Goal: Task Accomplishment & Management: Manage account settings

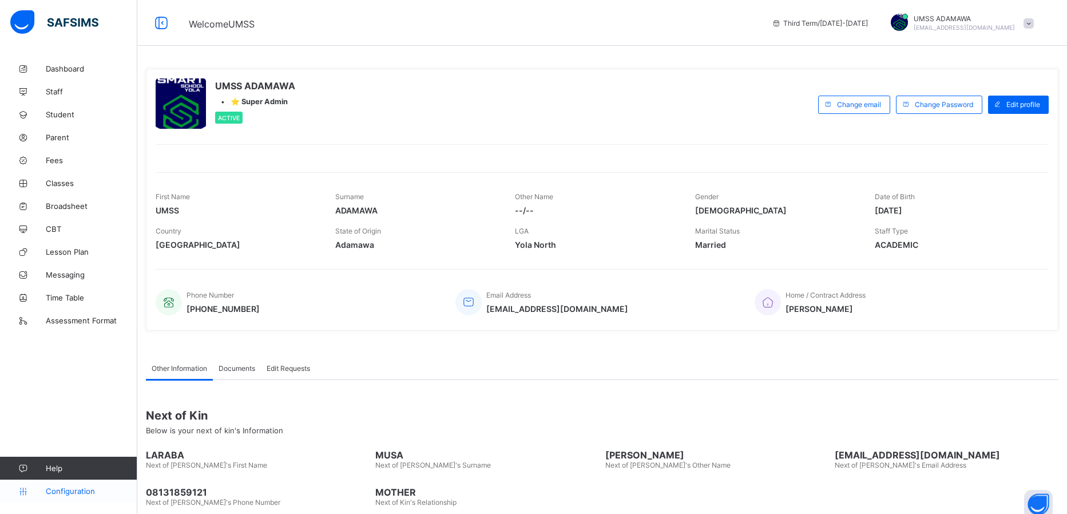
click at [79, 491] on span "Configuration" at bounding box center [91, 490] width 91 height 9
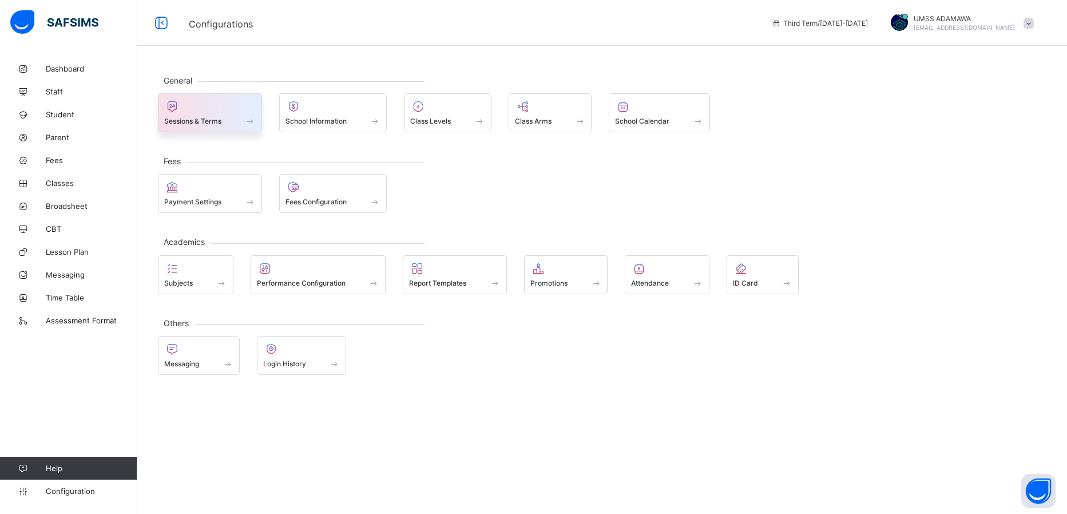
click at [218, 118] on span "Sessions & Terms" at bounding box center [192, 121] width 57 height 9
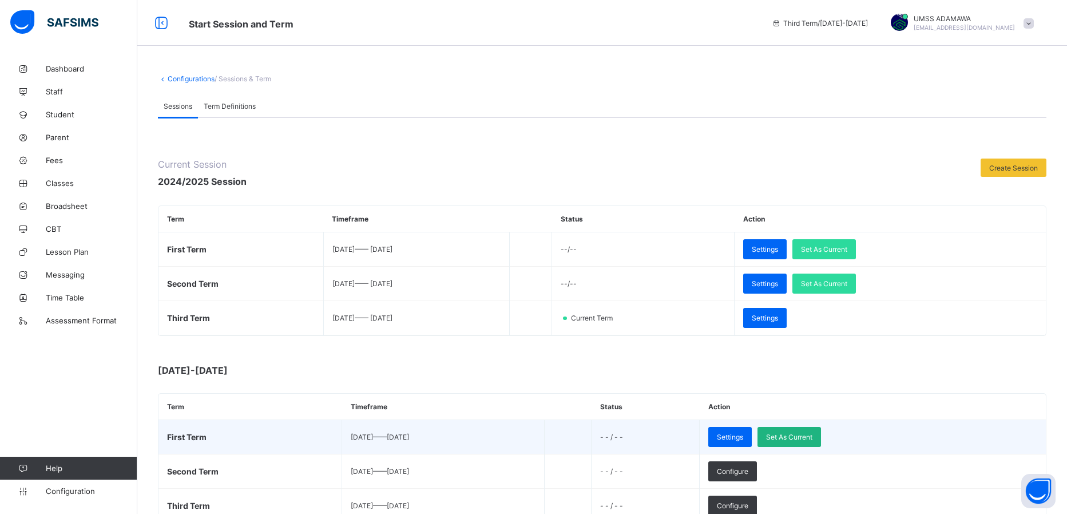
click at [821, 441] on div "Set As Current" at bounding box center [788, 437] width 63 height 20
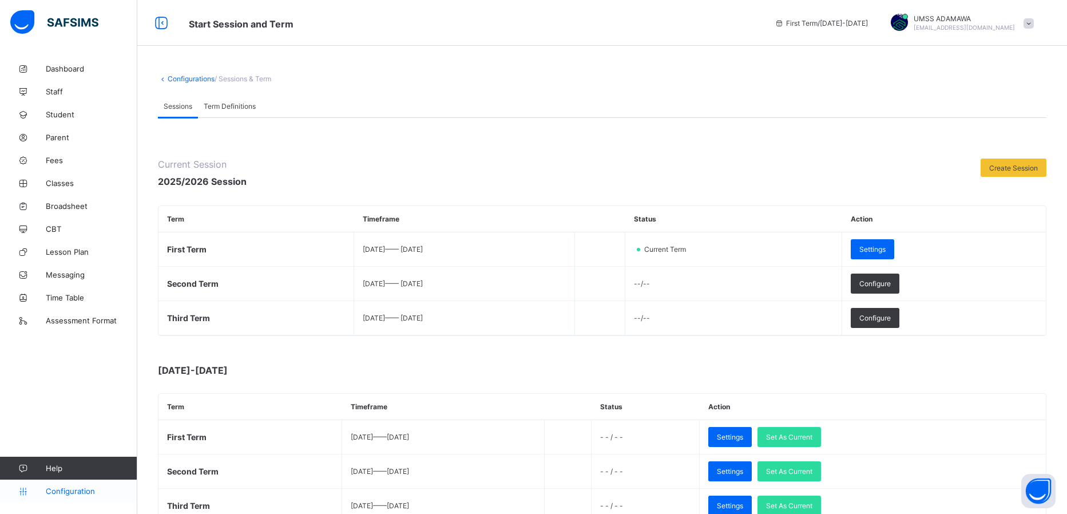
click at [65, 494] on span "Configuration" at bounding box center [91, 490] width 91 height 9
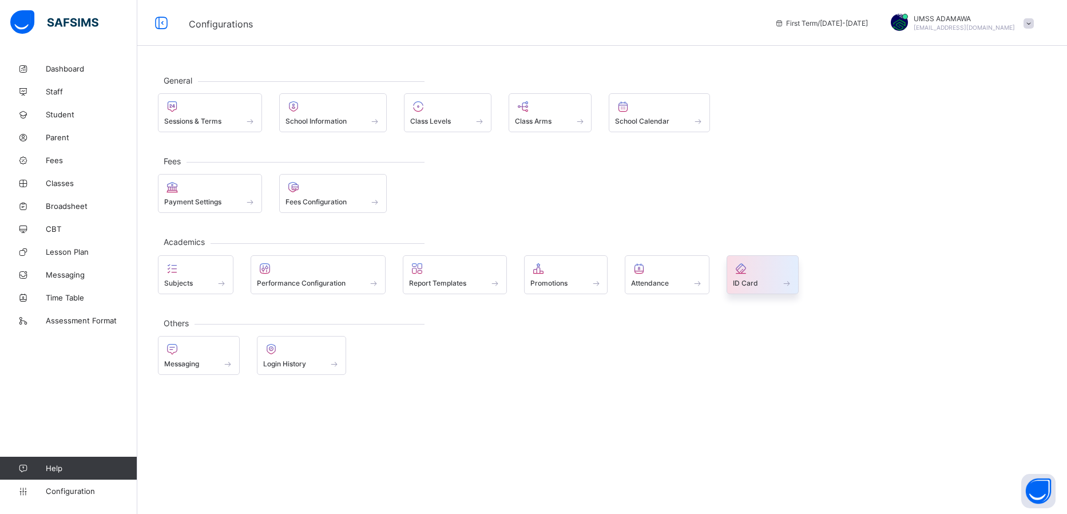
click at [775, 286] on div "ID Card" at bounding box center [762, 283] width 59 height 10
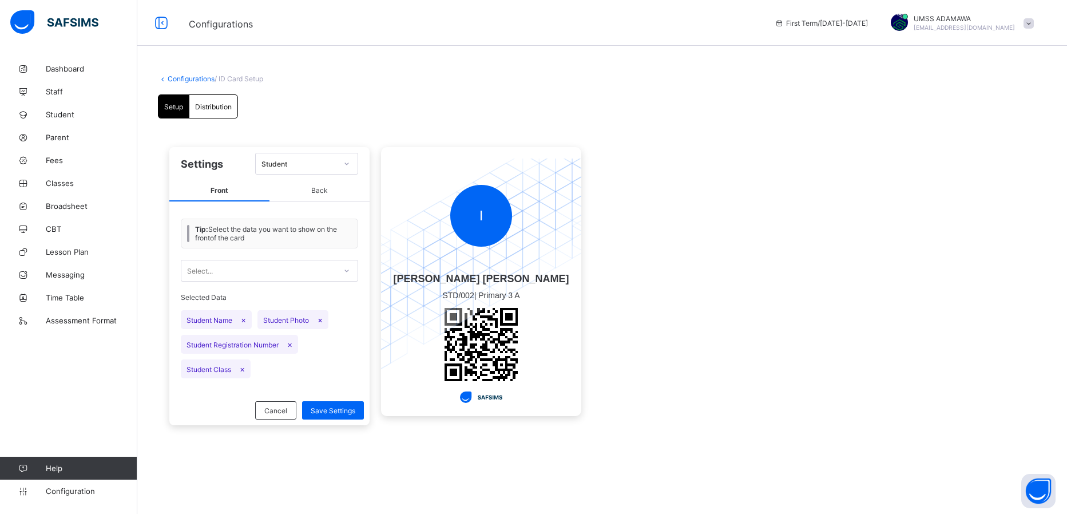
click at [332, 171] on div "Student" at bounding box center [296, 164] width 80 height 16
click at [221, 101] on div "Distribution" at bounding box center [213, 106] width 48 height 23
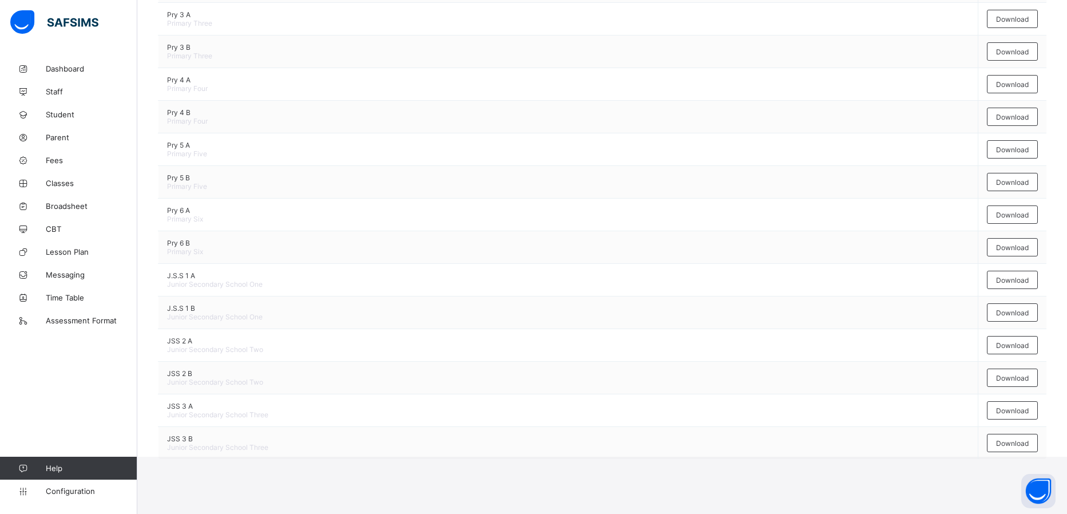
scroll to position [459, 0]
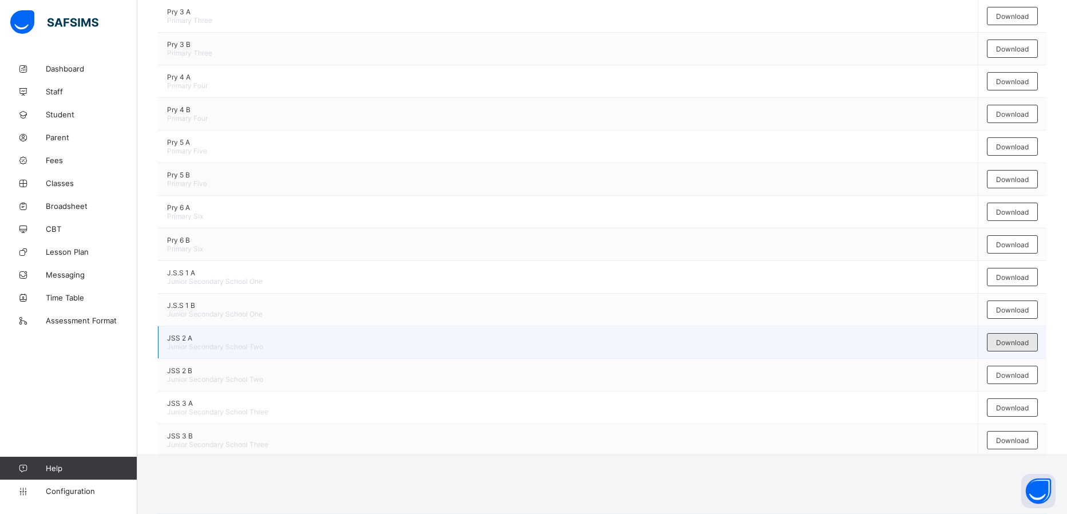
click at [1012, 339] on span "Download" at bounding box center [1012, 342] width 33 height 9
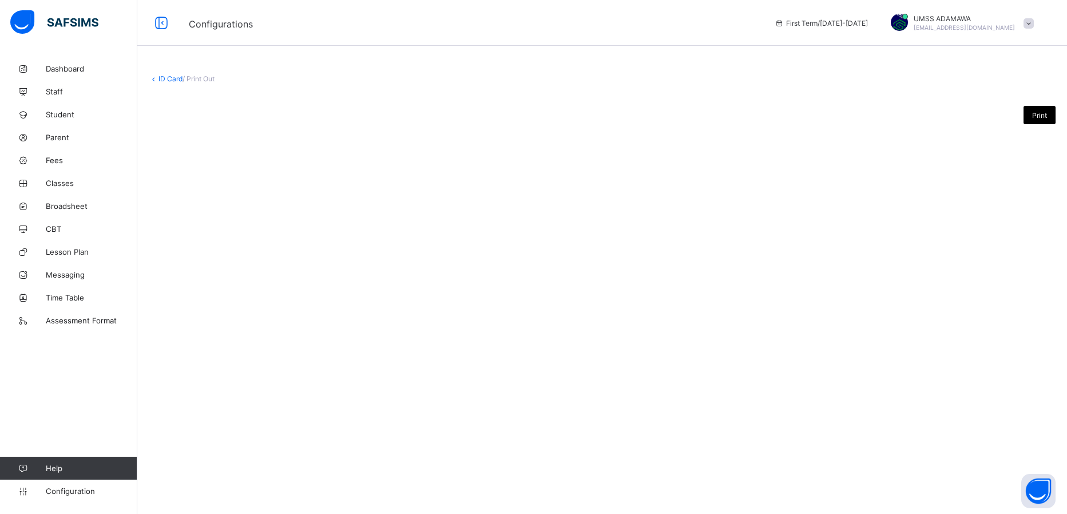
click at [1035, 113] on span "Print" at bounding box center [1039, 115] width 15 height 9
click at [204, 72] on div "ID Card / Print Out" at bounding box center [602, 84] width 907 height 31
click at [206, 80] on span "/ Print Out" at bounding box center [198, 78] width 32 height 9
click at [80, 181] on span "Classes" at bounding box center [92, 182] width 92 height 9
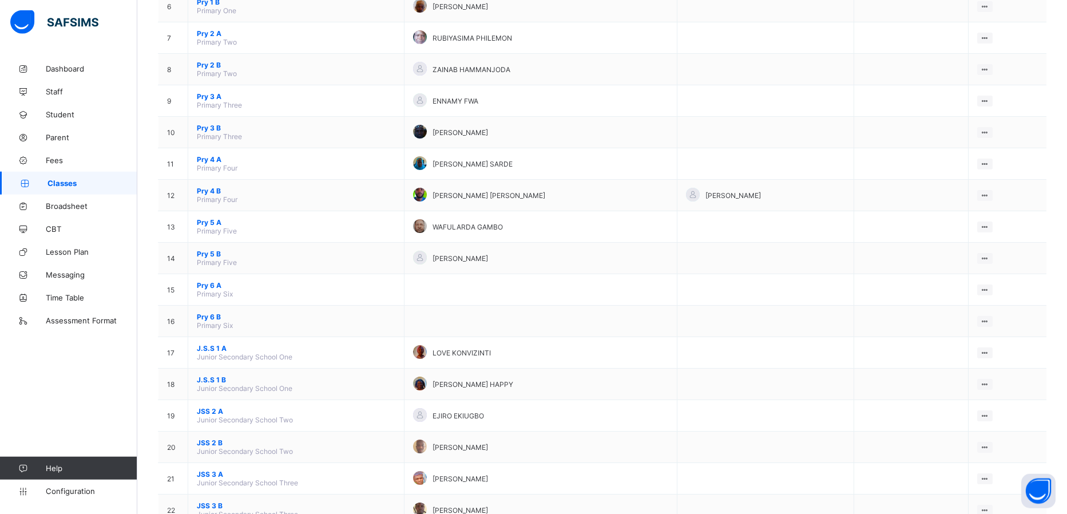
scroll to position [350, 0]
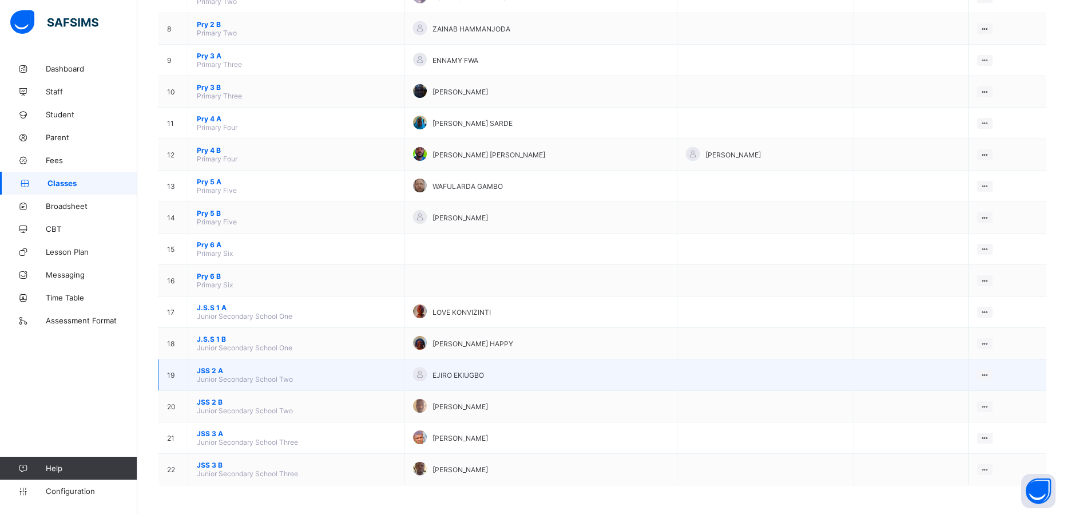
click at [202, 371] on span "JSS 2 A" at bounding box center [296, 370] width 198 height 9
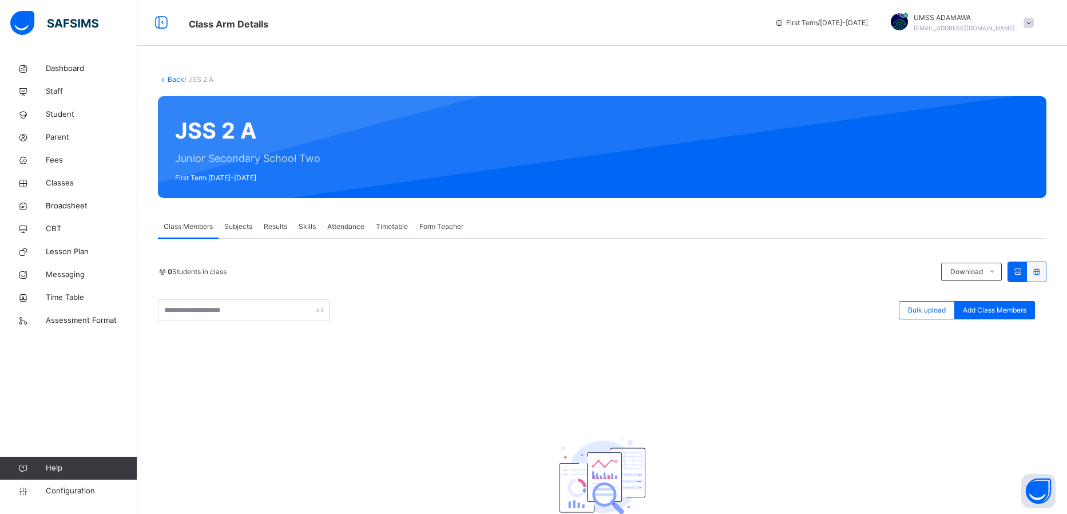
click at [478, 388] on div "0 Students in class Download Pdf Report Excel Report Bulk upload Add Class Memb…" at bounding box center [602, 415] width 888 height 309
click at [244, 231] on span "Subjects" at bounding box center [238, 226] width 28 height 10
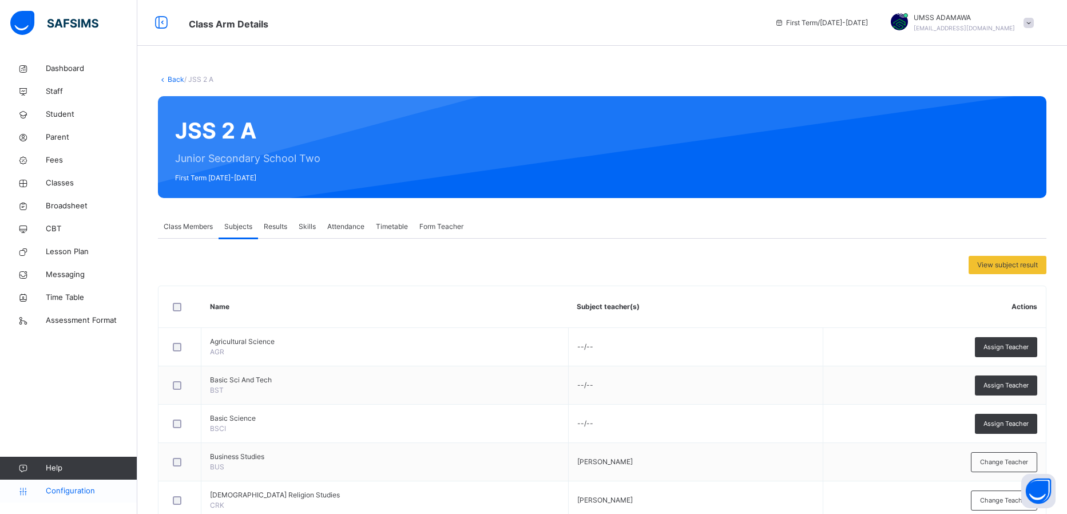
click at [82, 493] on span "Configuration" at bounding box center [91, 490] width 91 height 11
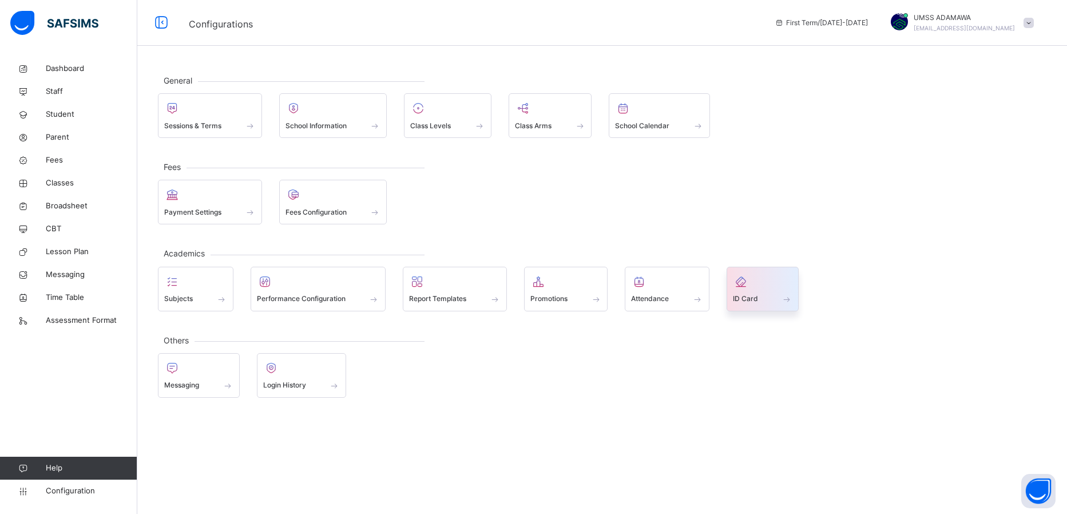
click at [759, 293] on div "ID Card" at bounding box center [762, 299] width 59 height 12
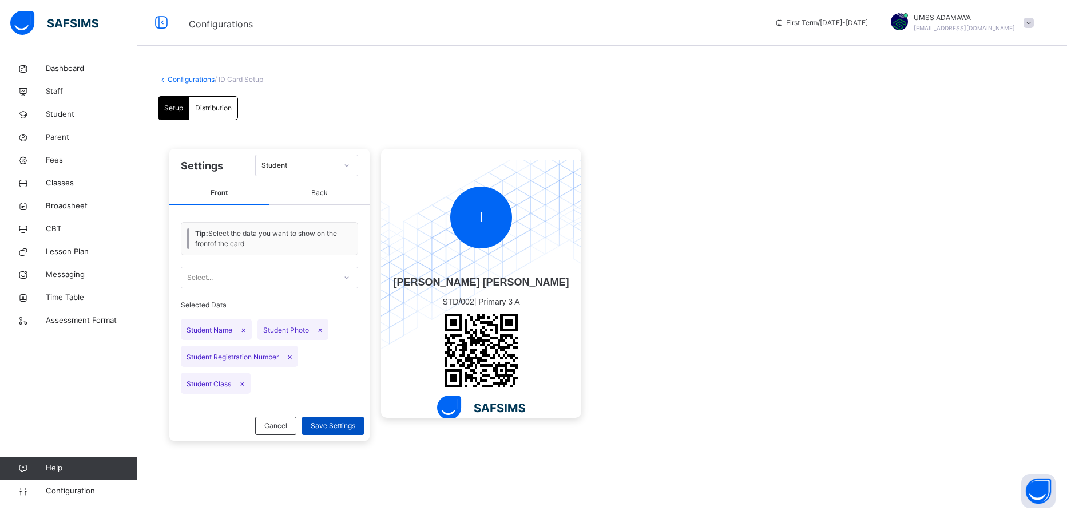
click at [340, 422] on span "Save Settings" at bounding box center [333, 425] width 45 height 10
click at [78, 494] on span "Configuration" at bounding box center [91, 490] width 91 height 11
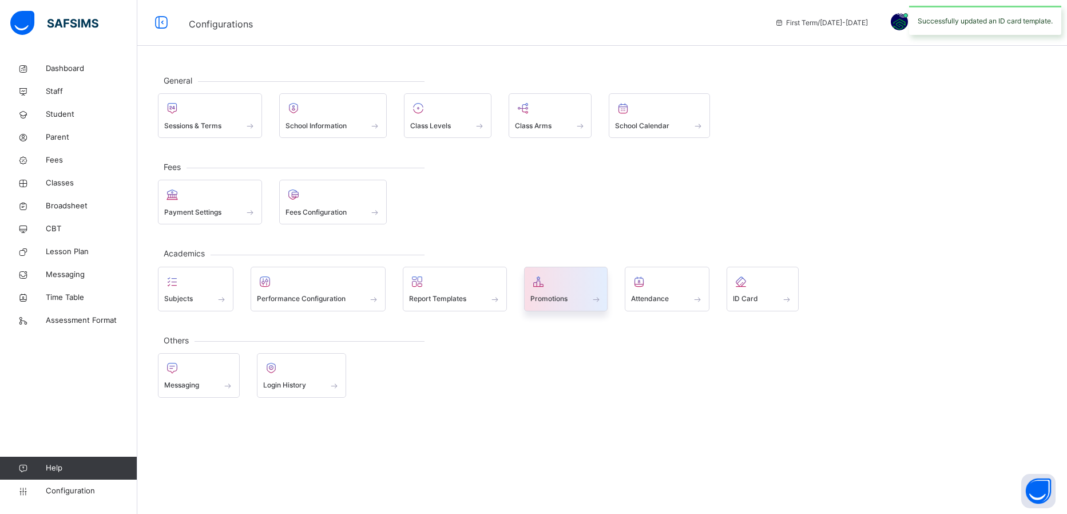
click at [538, 282] on icon at bounding box center [538, 282] width 16 height 14
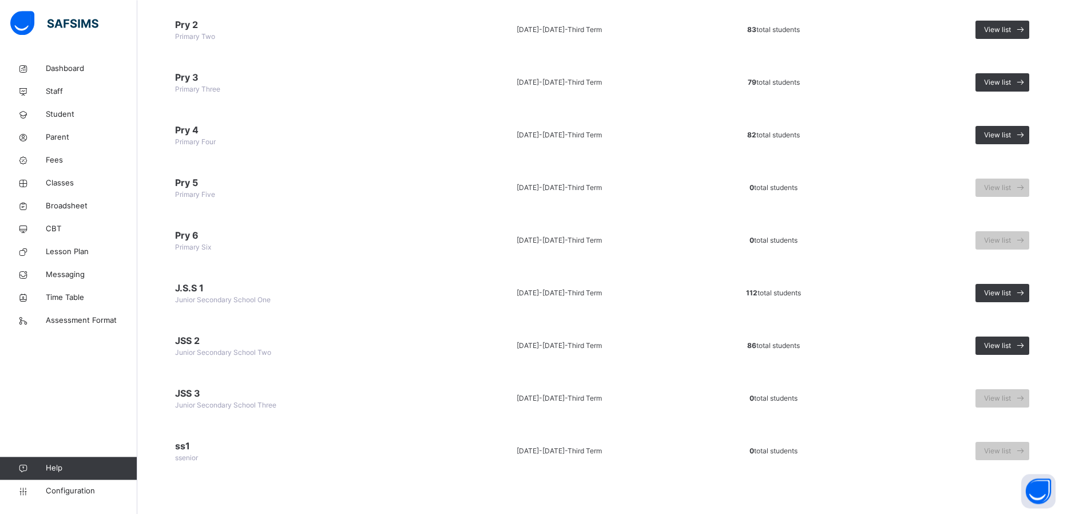
scroll to position [300, 0]
click at [989, 342] on span "View list" at bounding box center [997, 345] width 27 height 10
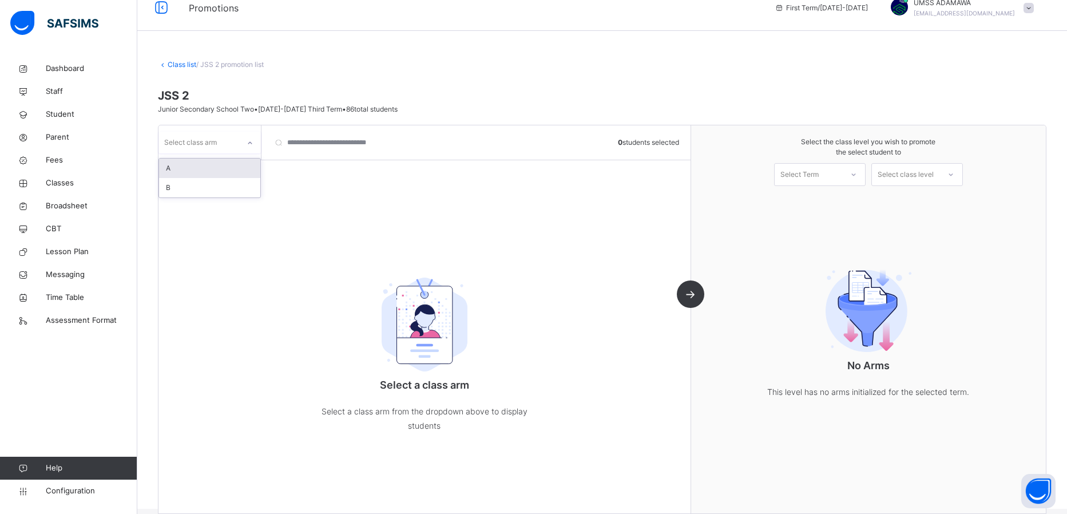
click at [250, 150] on div at bounding box center [249, 143] width 19 height 18
click at [227, 167] on div "A" at bounding box center [209, 167] width 101 height 19
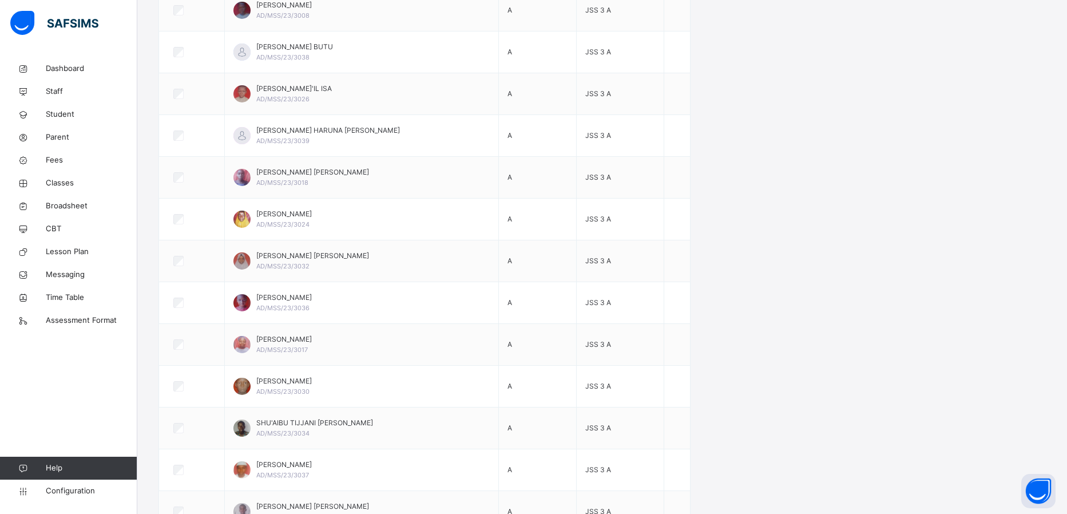
scroll to position [1486, 0]
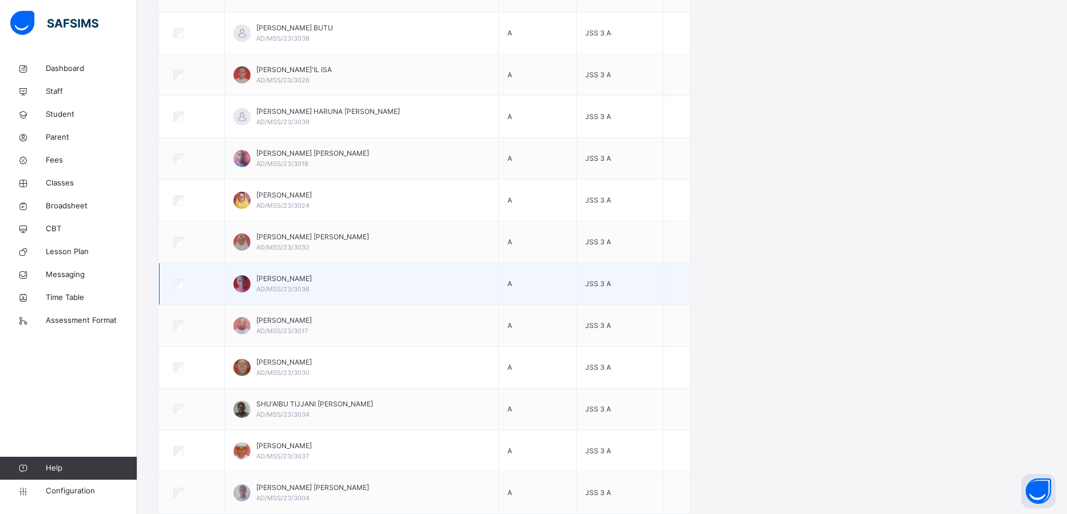
click at [190, 275] on div at bounding box center [191, 284] width 47 height 24
click at [266, 285] on span "AD/MSS/23/3036" at bounding box center [282, 289] width 53 height 8
click at [284, 282] on span "[PERSON_NAME]" at bounding box center [283, 278] width 55 height 10
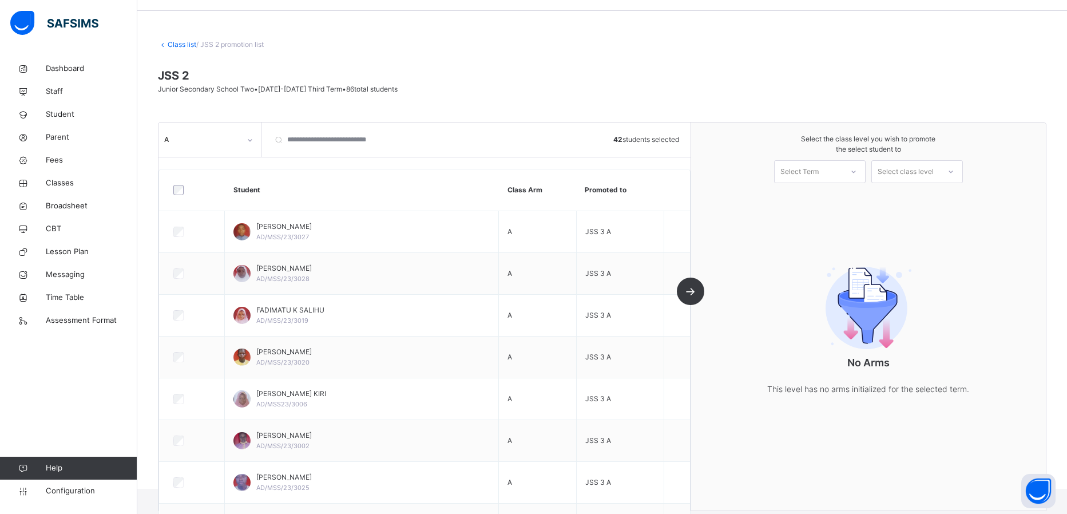
scroll to position [0, 0]
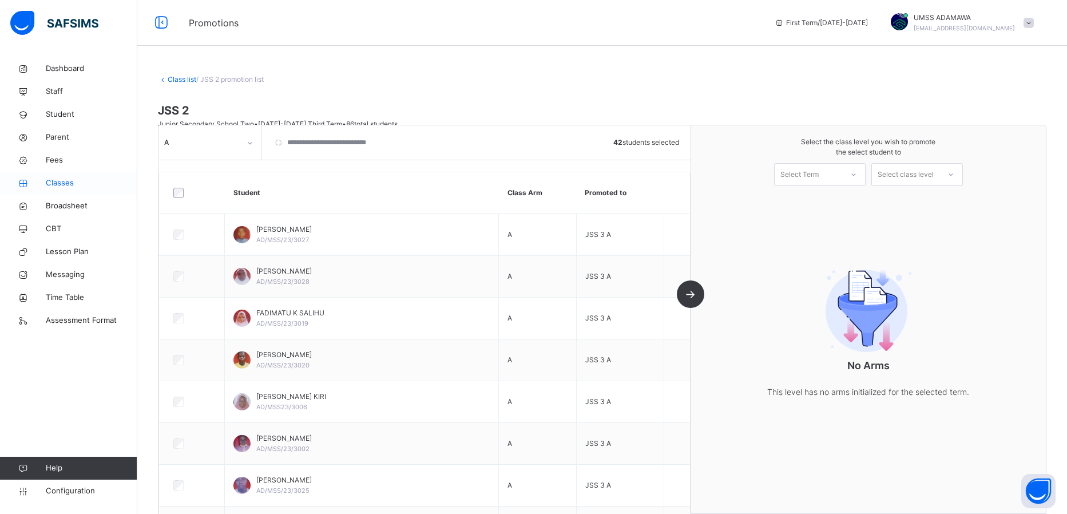
click at [66, 183] on span "Classes" at bounding box center [92, 182] width 92 height 11
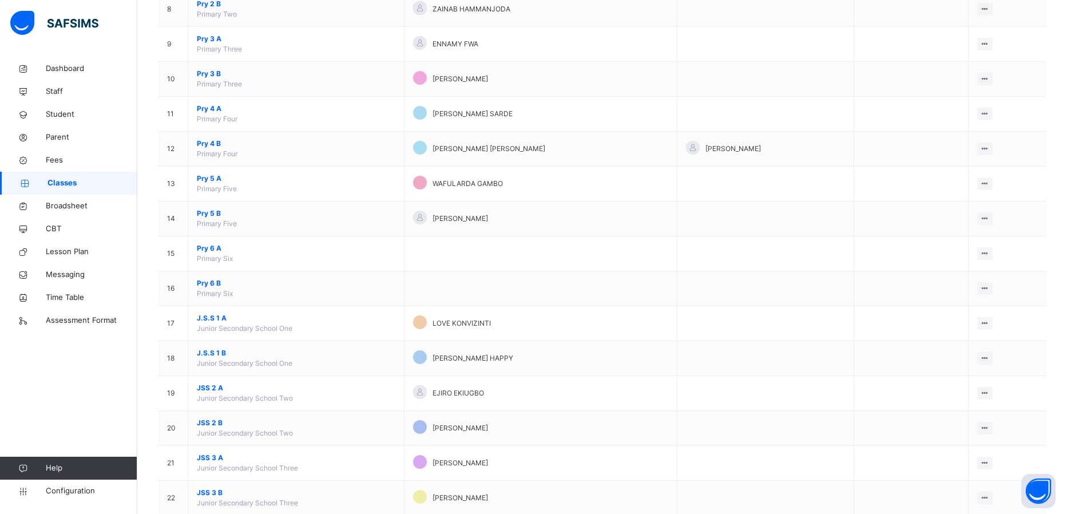
scroll to position [429, 0]
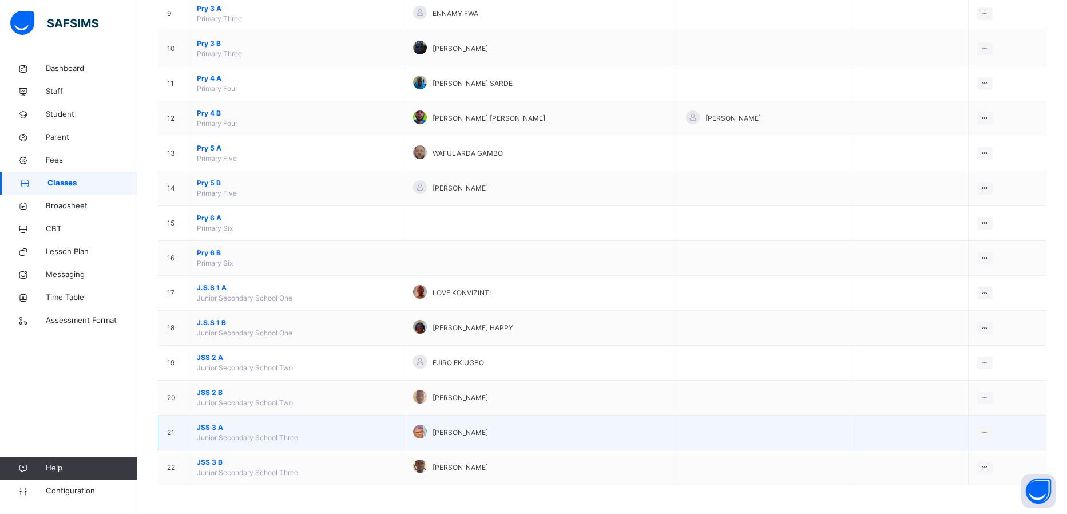
click at [219, 425] on span "JSS 3 A" at bounding box center [296, 427] width 198 height 10
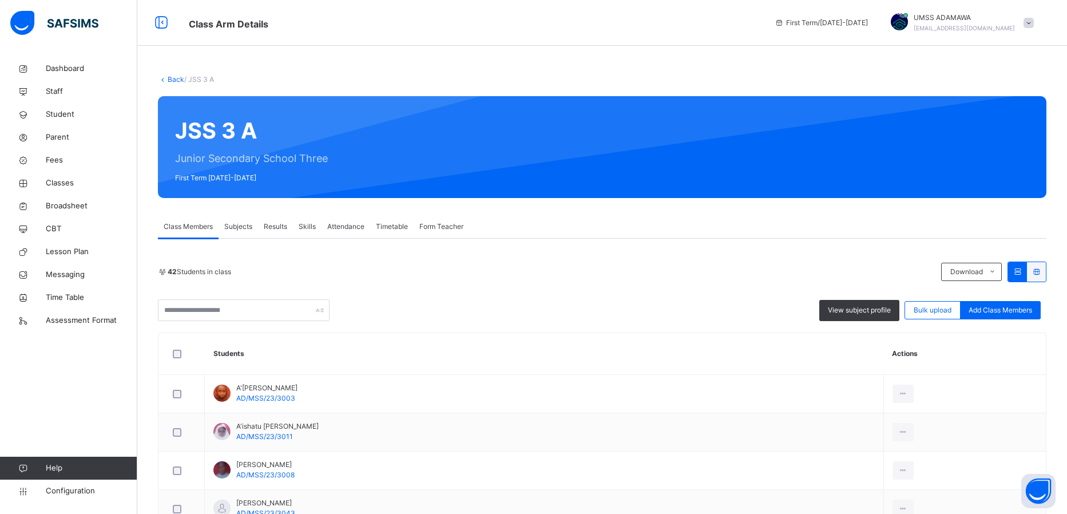
click at [277, 224] on span "Results" at bounding box center [275, 226] width 23 height 10
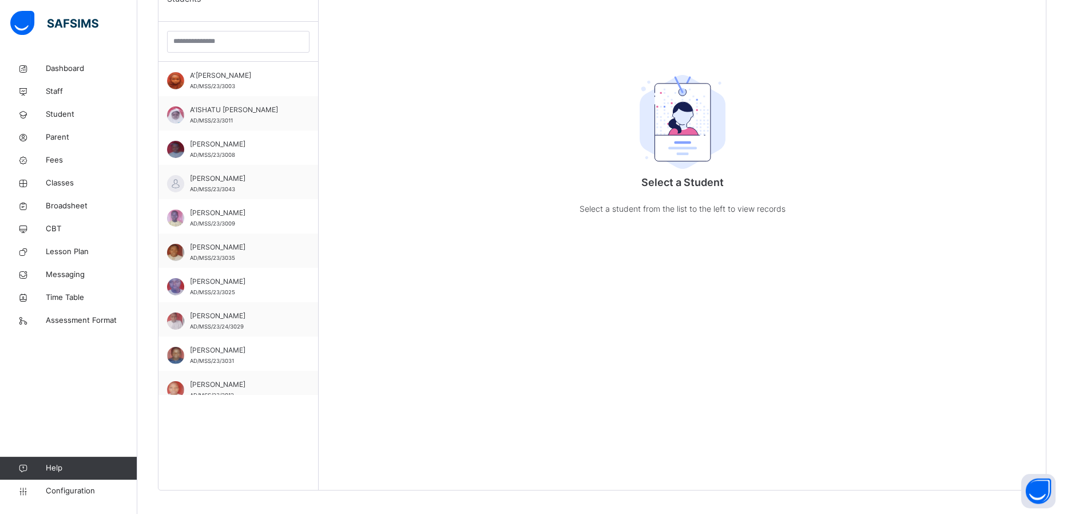
scroll to position [371, 0]
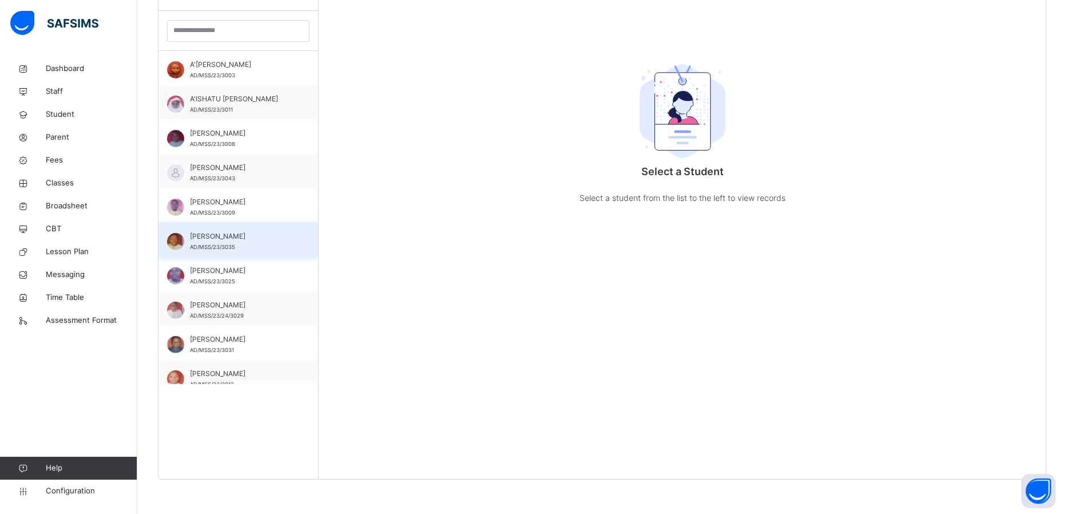
click at [243, 235] on span "[PERSON_NAME]" at bounding box center [241, 236] width 102 height 10
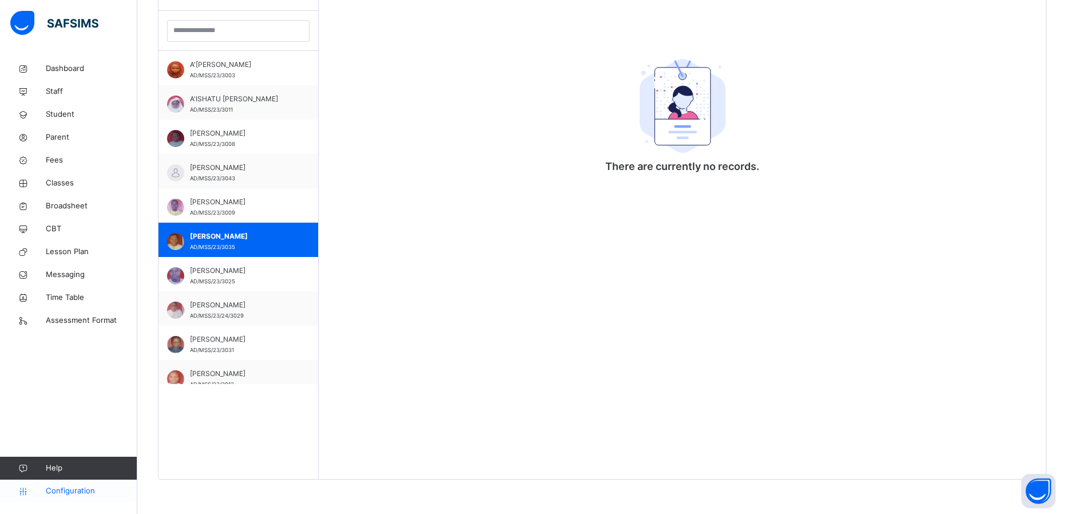
click at [74, 494] on span "Configuration" at bounding box center [91, 490] width 91 height 11
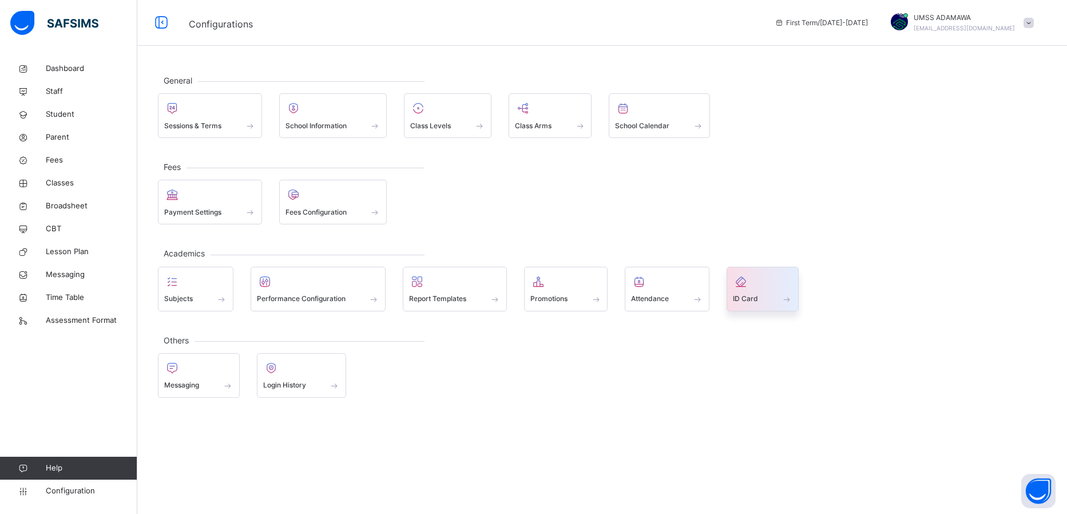
click at [762, 283] on div at bounding box center [762, 281] width 59 height 17
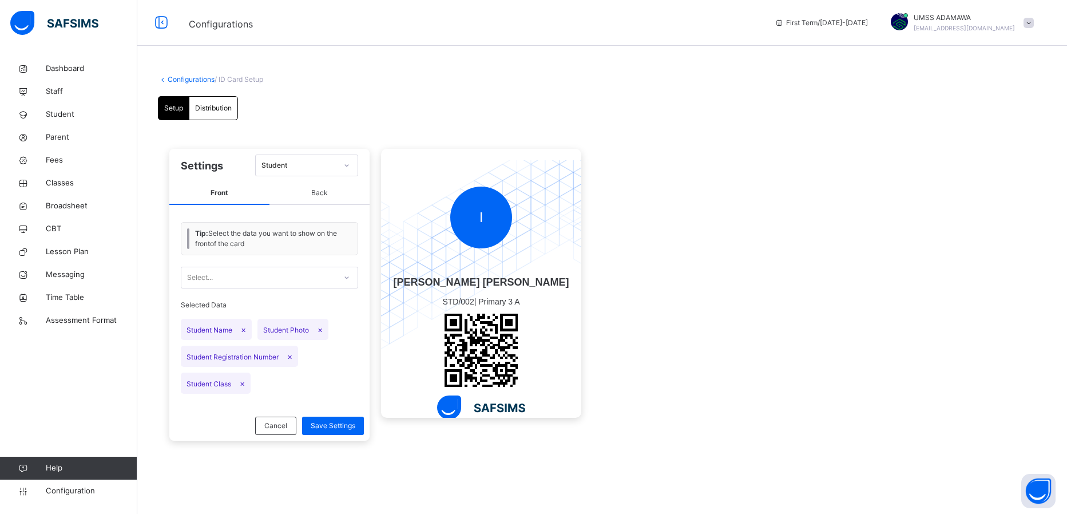
click at [207, 110] on span "Distribution" at bounding box center [213, 108] width 37 height 10
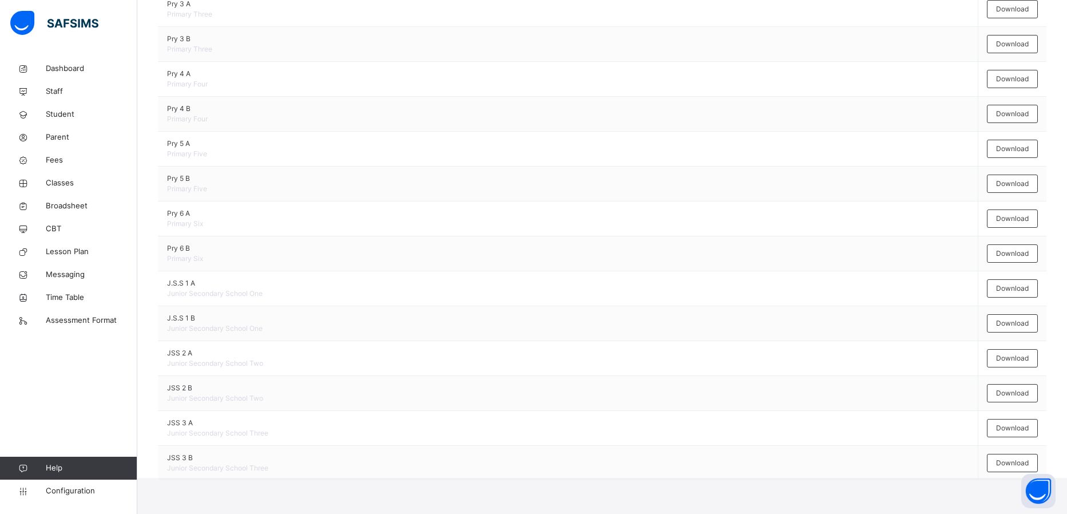
scroll to position [513, 0]
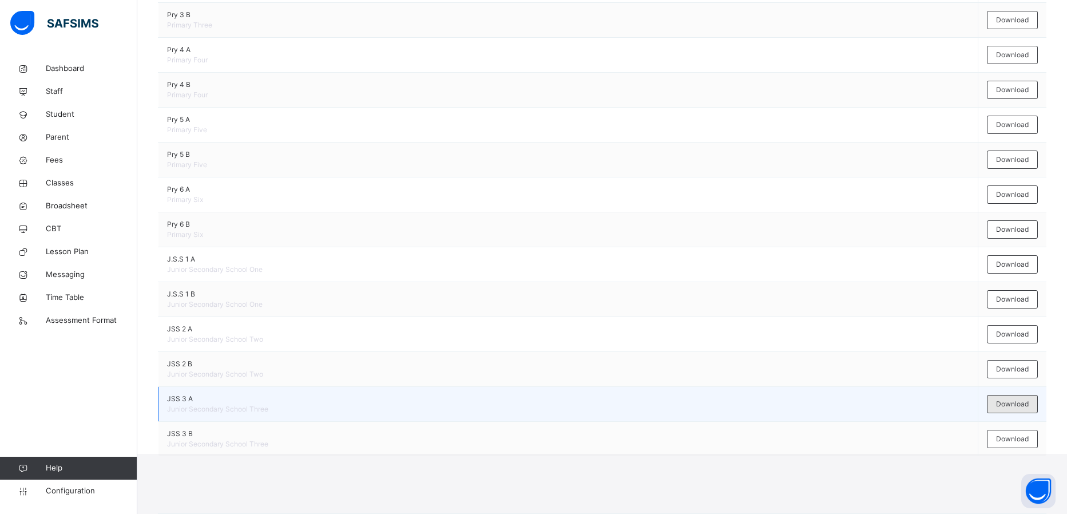
click at [996, 406] on span "Download" at bounding box center [1012, 404] width 33 height 10
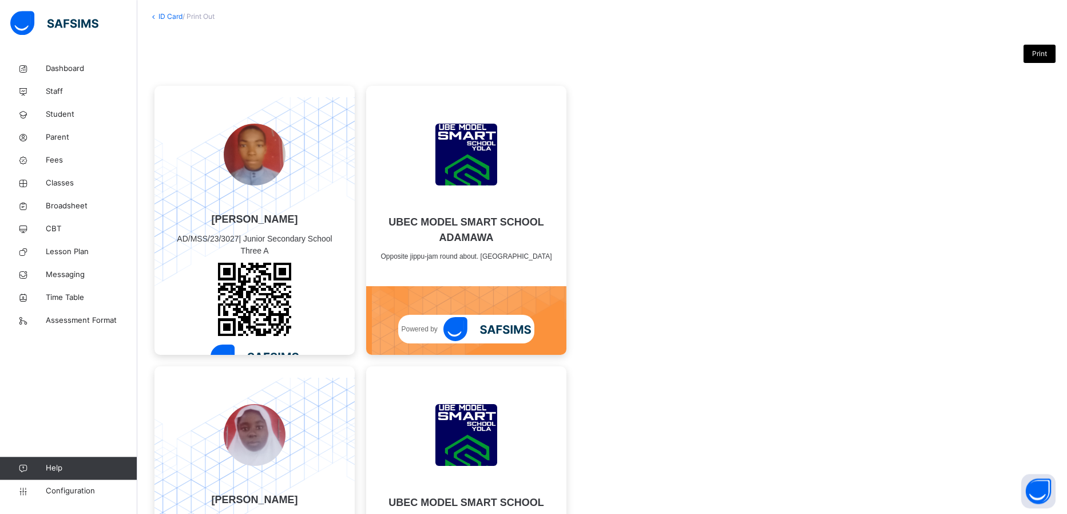
scroll to position [65, 0]
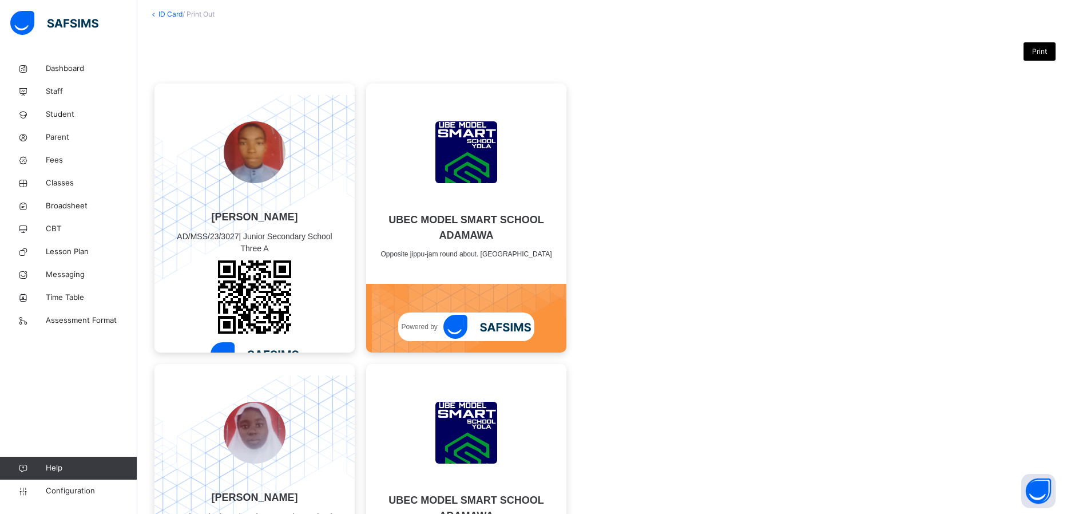
click at [1042, 55] on span "Print" at bounding box center [1039, 51] width 15 height 10
